Goal: Find specific page/section: Find specific page/section

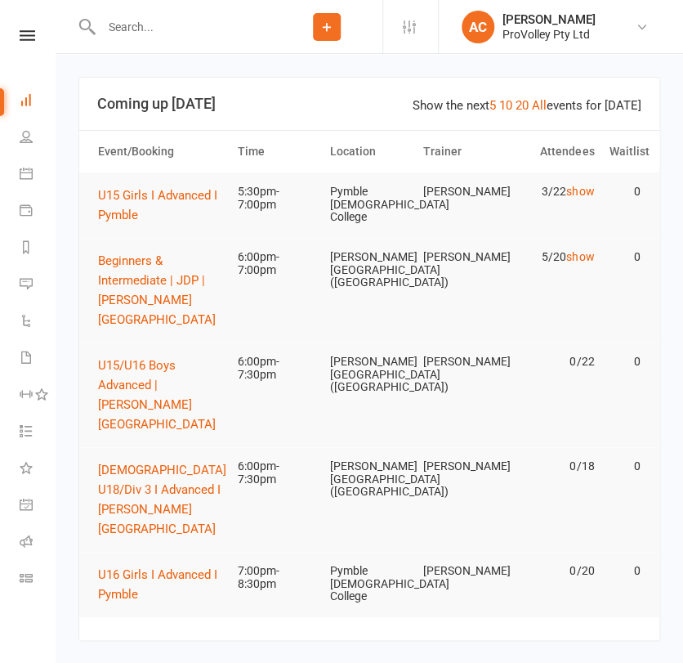
click at [237, 18] on input "text" at bounding box center [184, 27] width 176 height 23
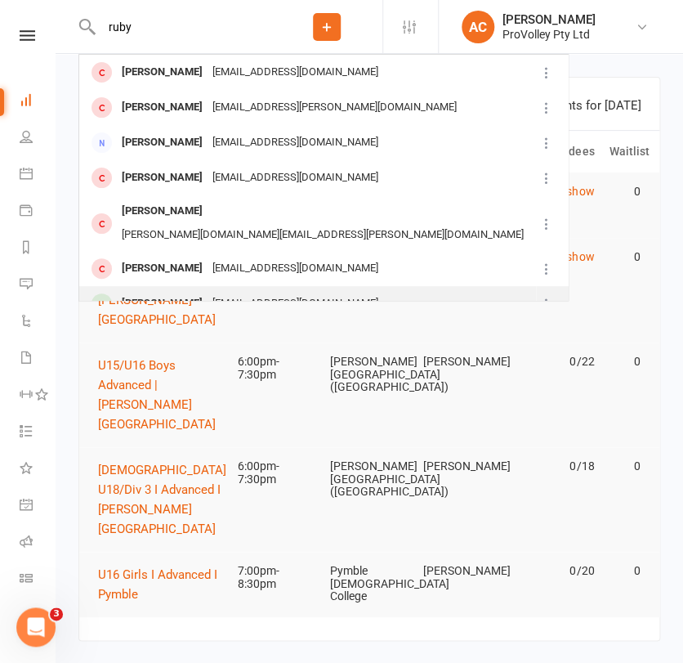
type input "ruby"
click at [143, 292] on div "[PERSON_NAME]" at bounding box center [162, 304] width 91 height 24
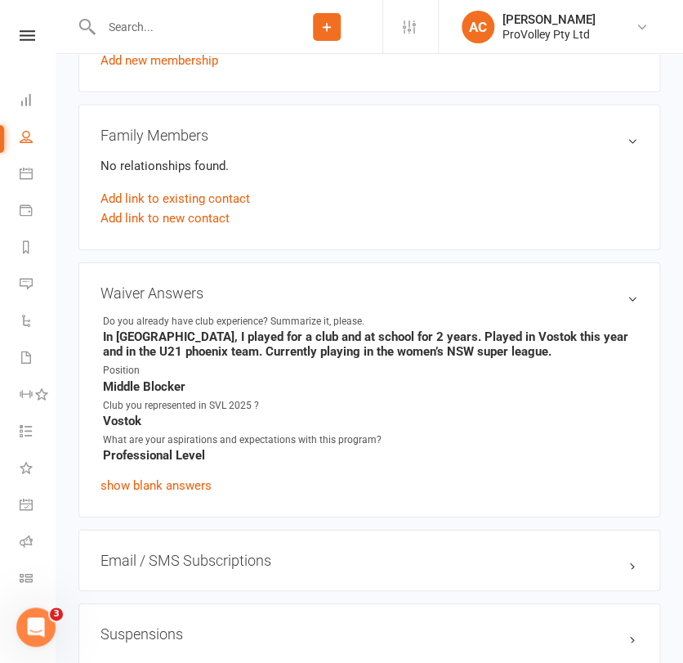
scroll to position [1181, 0]
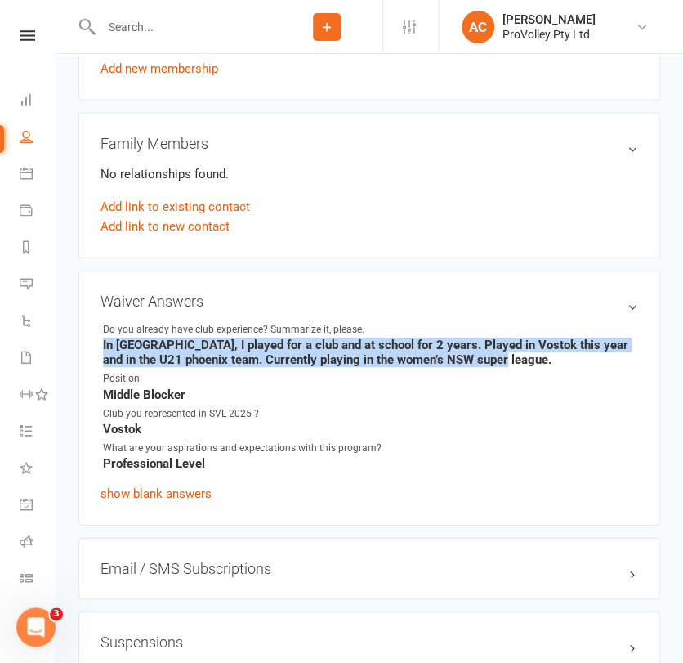
drag, startPoint x: 514, startPoint y: 360, endPoint x: 92, endPoint y: 344, distance: 422.2
click at [92, 344] on div "Waiver Answers edit Do you already have club experience? Summarize it, please. …" at bounding box center [369, 398] width 582 height 255
copy strong "In [GEOGRAPHIC_DATA], I played for a club and at school for 2 years. Played in …"
